Goal: Task Accomplishment & Management: Manage account settings

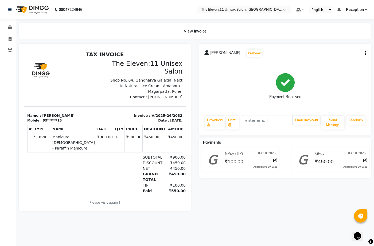
click at [365, 53] on icon "button" at bounding box center [365, 53] width 1 height 0
click at [341, 68] on div "Payment Received" at bounding box center [285, 86] width 162 height 40
click at [352, 7] on ul "Default Panel My Panel English ENGLISH Español العربية मराठी हिंदी ગુજરાતી தமிழ…" at bounding box center [331, 9] width 76 height 7
click at [350, 6] on ul "Default Panel My Panel English ENGLISH Español العربية मराठी हिंदी ગુજરાતી தமிழ…" at bounding box center [331, 9] width 76 height 7
click at [354, 13] on ul "Default Panel My Panel English ENGLISH Español العربية मराठी हिंदी ગુજરાતી தமிழ…" at bounding box center [331, 9] width 76 height 7
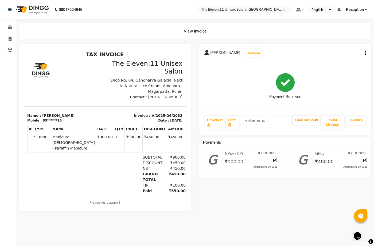
click at [352, 8] on span "Reception" at bounding box center [355, 10] width 18 height 6
click at [343, 36] on link "Sign out" at bounding box center [339, 37] width 49 height 8
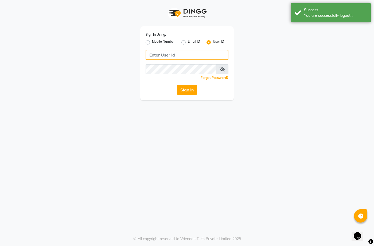
type input "7276004957"
click at [152, 41] on label "Mobile Number" at bounding box center [163, 42] width 23 height 6
click at [152, 41] on input "Mobile Number" at bounding box center [153, 40] width 3 height 3
radio input "true"
radio input "false"
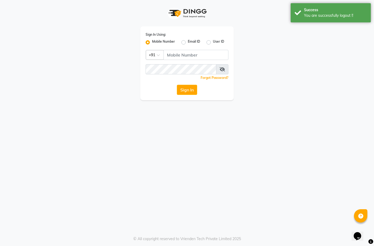
click at [179, 51] on div "Sign In Using: Mobile Number Email ID User ID Country Code × +91 Remember me Fo…" at bounding box center [186, 63] width 93 height 74
click at [198, 57] on input "Username" at bounding box center [195, 55] width 65 height 10
type input "8856884957"
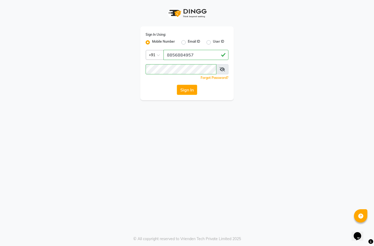
click at [155, 107] on div "Sign In Using: Mobile Number Email ID User ID Country Code × [PHONE_NUMBER] Rem…" at bounding box center [187, 123] width 374 height 246
click at [188, 86] on button "Sign In" at bounding box center [187, 90] width 20 height 10
